Goal: Obtain resource: Download file/media

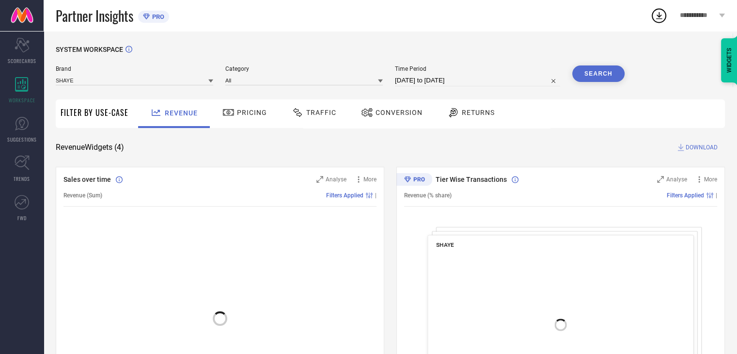
click at [382, 114] on span "Conversion" at bounding box center [398, 113] width 47 height 8
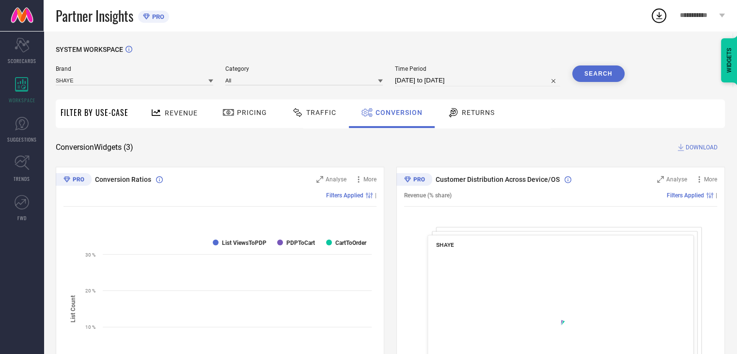
click at [494, 80] on input "27-07-2025 to 26-08-2025" at bounding box center [477, 81] width 165 height 12
select select "6"
select select "2025"
select select "7"
select select "2025"
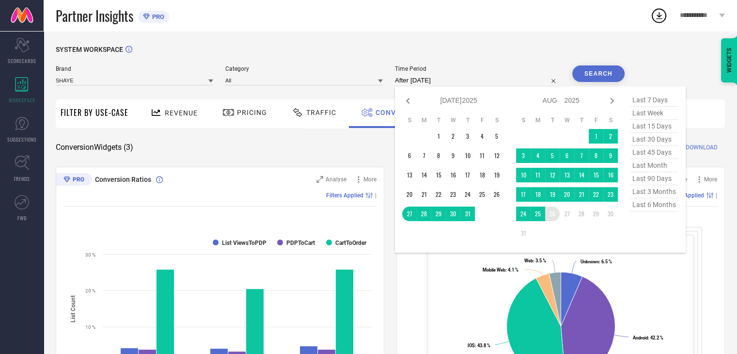
click at [556, 213] on td "26" at bounding box center [552, 213] width 15 height 15
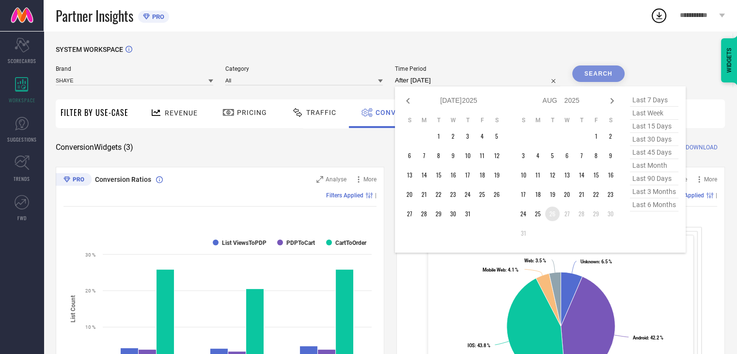
type input "26-08-2025 to 26-08-2025"
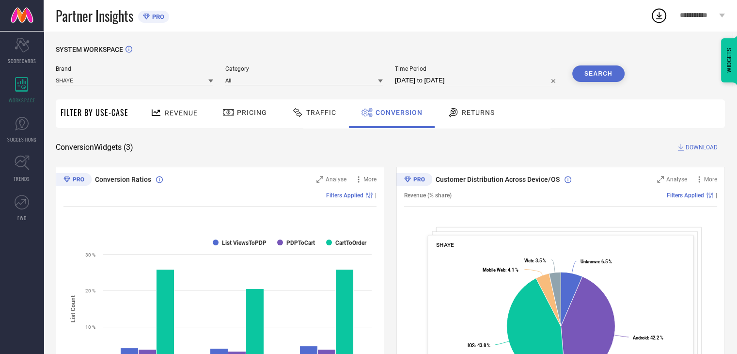
click at [485, 76] on input "26-08-2025 to 26-08-2025" at bounding box center [477, 81] width 165 height 12
select select "7"
select select "2025"
select select "8"
select select "2025"
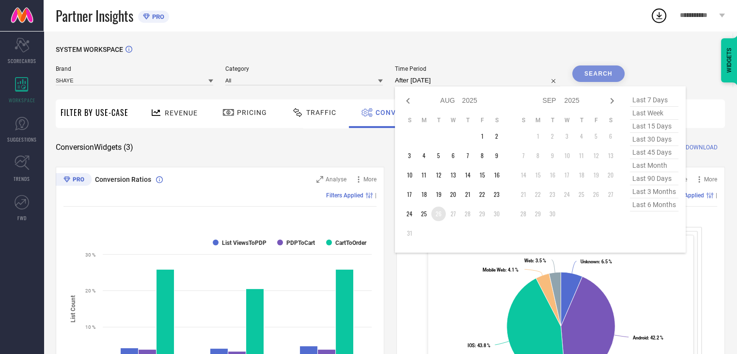
click at [439, 215] on td "26" at bounding box center [438, 213] width 15 height 15
type input "26-08-2025 to 26-08-2025"
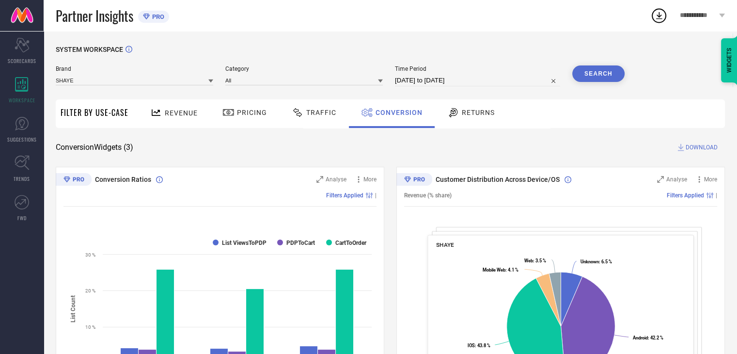
click at [603, 72] on button "Search" at bounding box center [598, 73] width 52 height 16
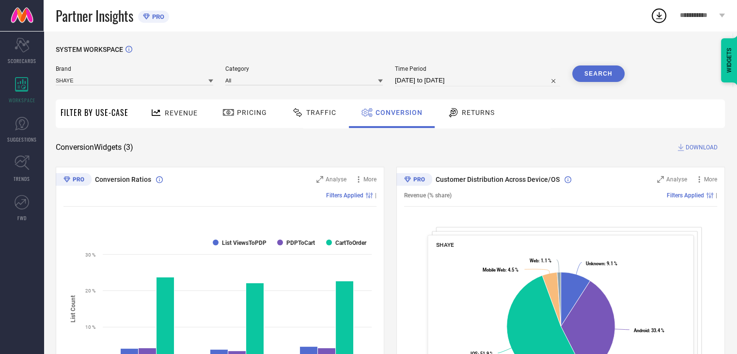
click at [691, 146] on span "DOWNLOAD" at bounding box center [702, 147] width 32 height 10
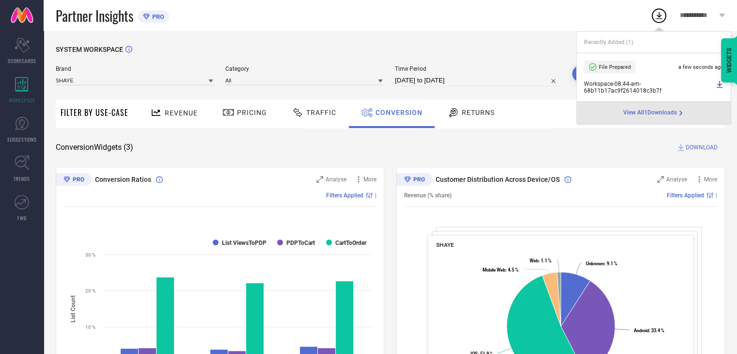
click at [644, 84] on span "Workspace - 08:44-am - 68b11b17ac9f2614018c3b7f" at bounding box center [648, 87] width 129 height 14
click at [616, 86] on span "Workspace - 08:44-am - 68b11b17ac9f2614018c3b7f" at bounding box center [648, 87] width 129 height 14
click at [646, 90] on span "Workspace - 08:44-am - 68b11b17ac9f2614018c3b7f" at bounding box center [648, 87] width 129 height 14
click at [719, 84] on icon at bounding box center [720, 84] width 8 height 8
